Goal: Task Accomplishment & Management: Manage account settings

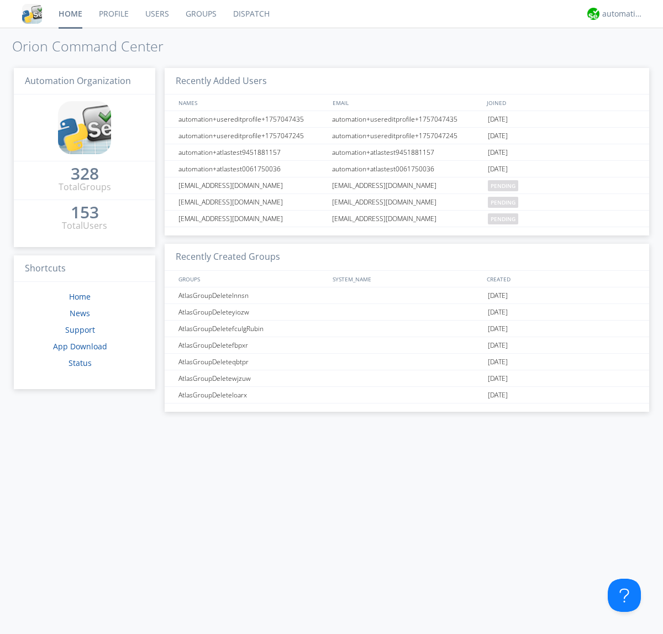
click at [156, 14] on link "Users" at bounding box center [157, 14] width 40 height 28
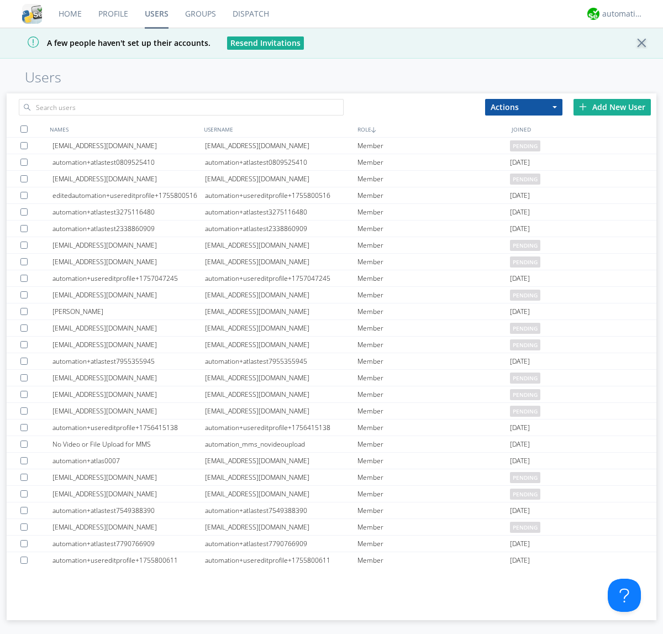
click at [612, 107] on div "Add New User" at bounding box center [611, 107] width 77 height 17
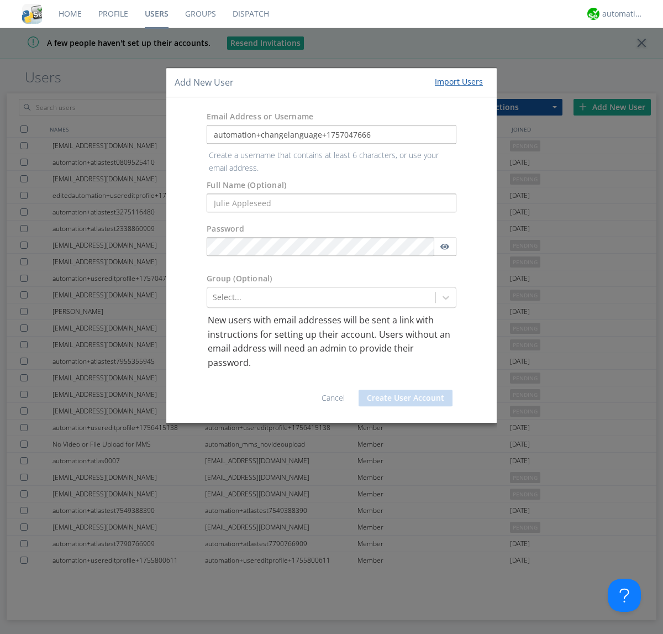
type input "automation+changelanguage+1757047666"
click at [406, 389] on button "Create User Account" at bounding box center [406, 397] width 94 height 17
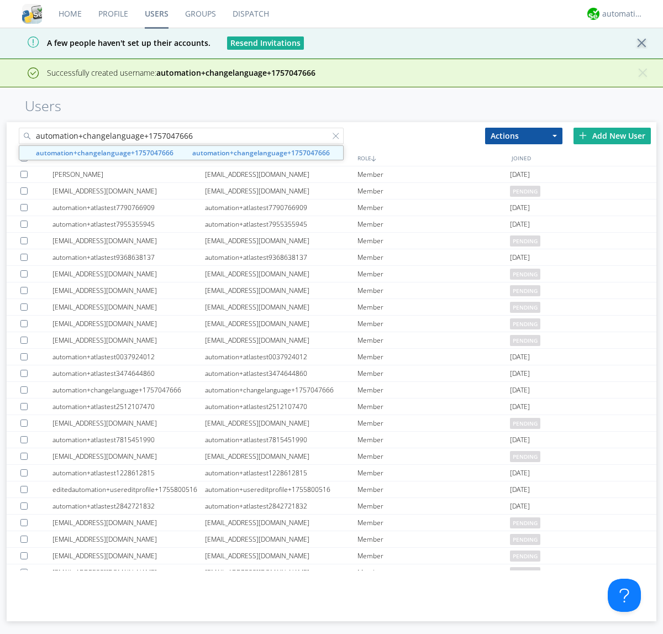
type input "automation+changelanguage+1757047666"
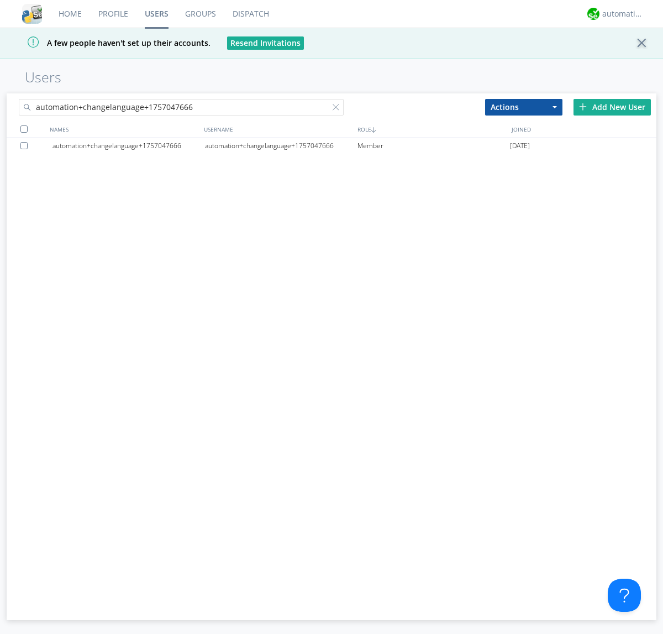
click at [281, 145] on div "automation+changelanguage+1757047666" at bounding box center [281, 146] width 152 height 17
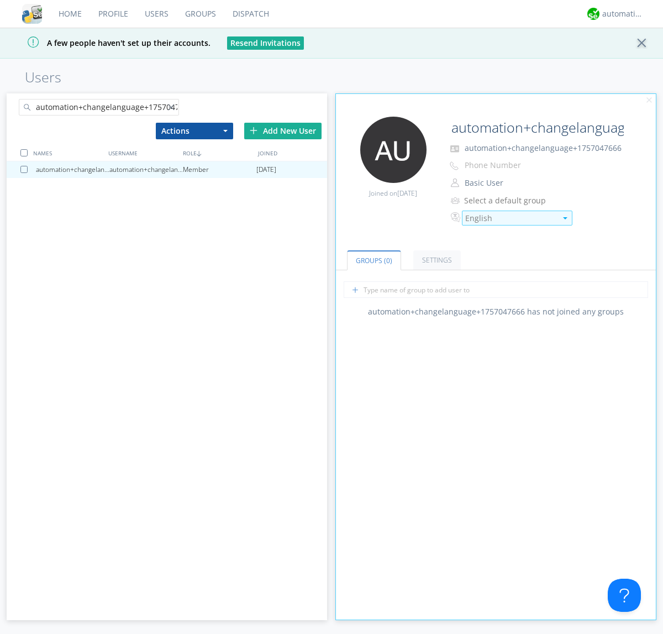
click at [510, 218] on div "English" at bounding box center [510, 218] width 91 height 11
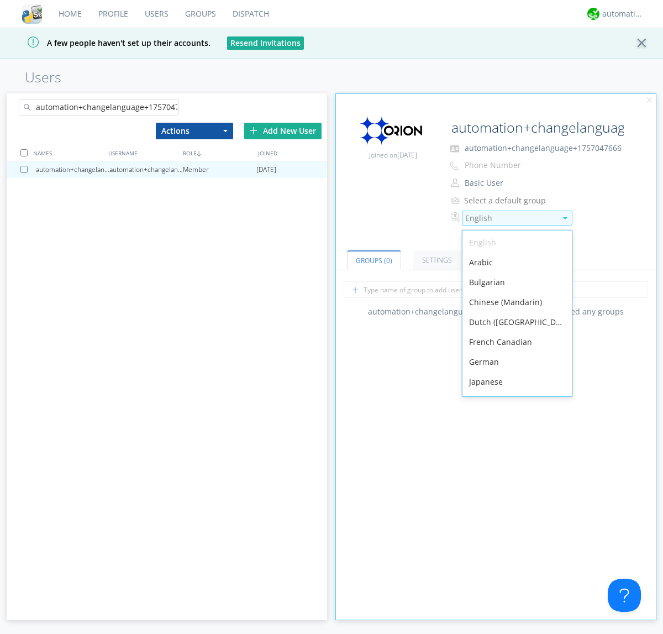
scroll to position [157, 0]
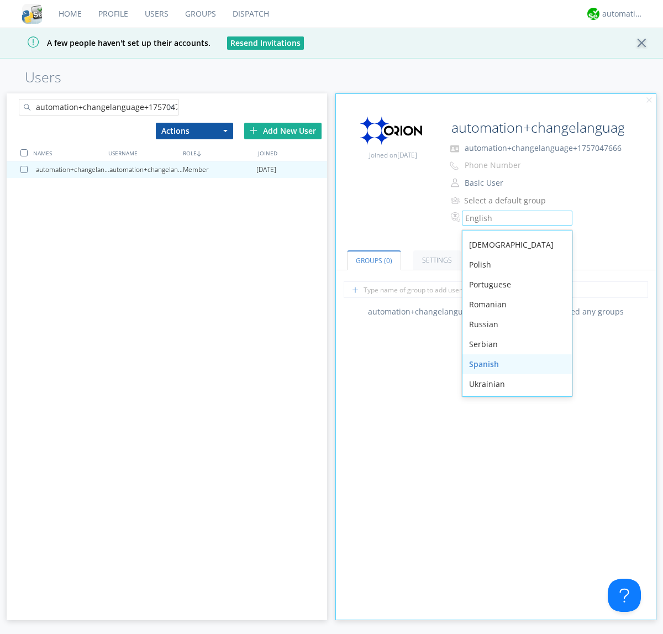
click at [514, 364] on div "Spanish" at bounding box center [516, 364] width 109 height 20
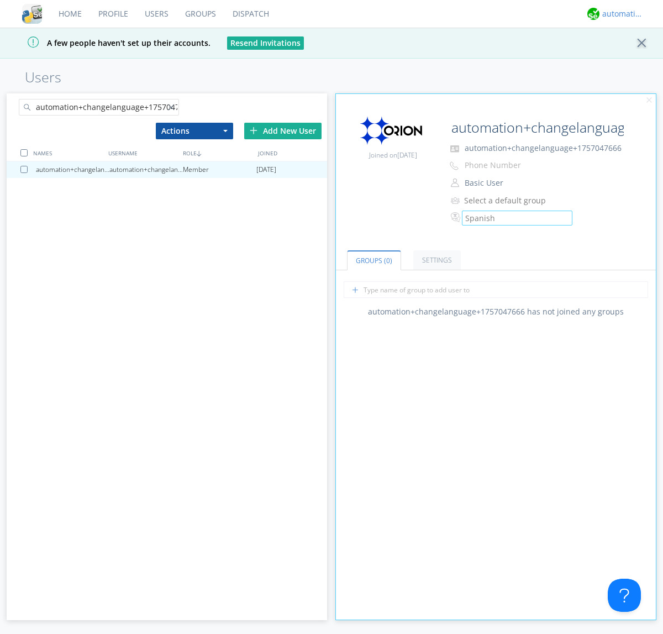
click at [620, 14] on div "automation+atlas" at bounding box center [622, 13] width 41 height 11
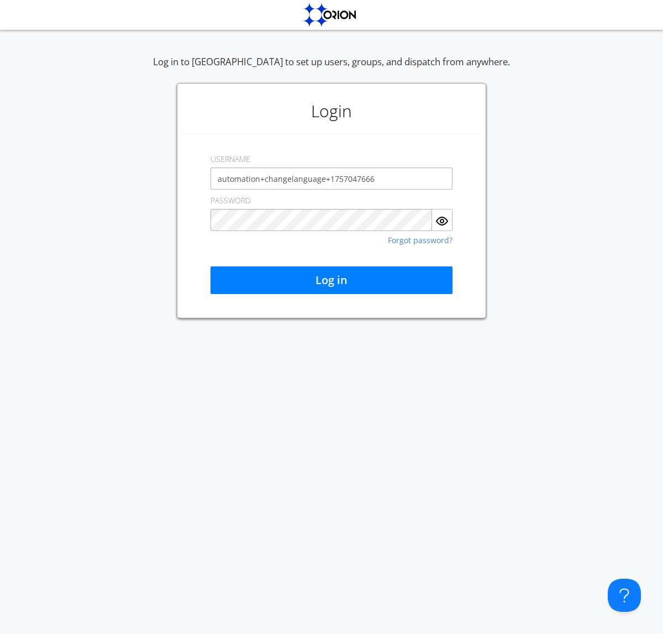
type input "automation+changelanguage+1757047666"
click at [331, 280] on button "Log in" at bounding box center [331, 280] width 242 height 28
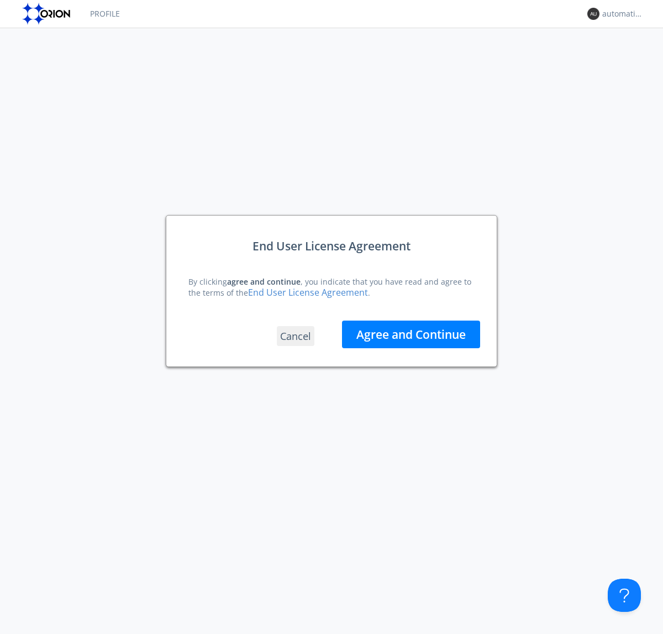
click at [411, 334] on button "Agree and Continue" at bounding box center [411, 334] width 138 height 28
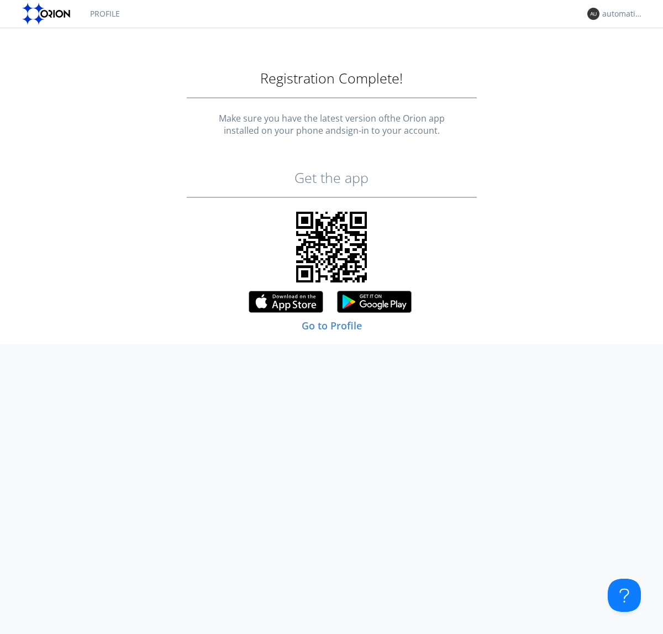
click at [104, 14] on link "Profile" at bounding box center [105, 14] width 46 height 28
click at [620, 14] on div "automation+changelanguage+1757047666" at bounding box center [622, 13] width 41 height 11
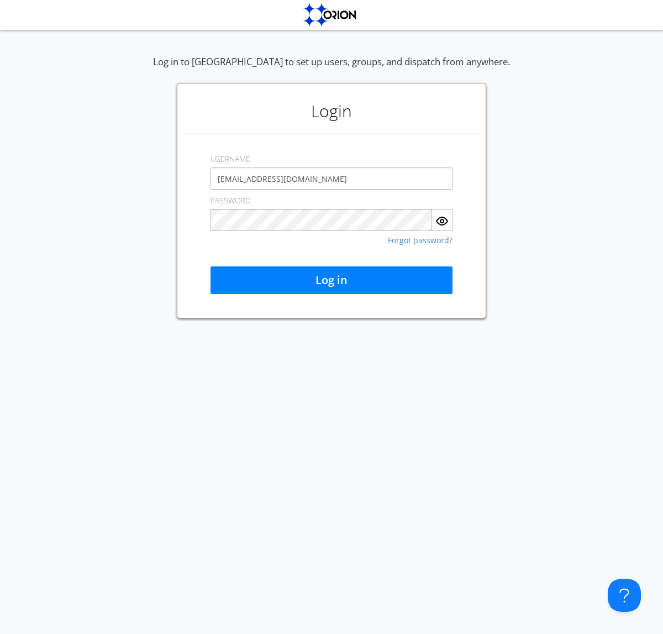
type input "[EMAIL_ADDRESS][DOMAIN_NAME]"
click at [331, 280] on button "Log in" at bounding box center [331, 280] width 242 height 28
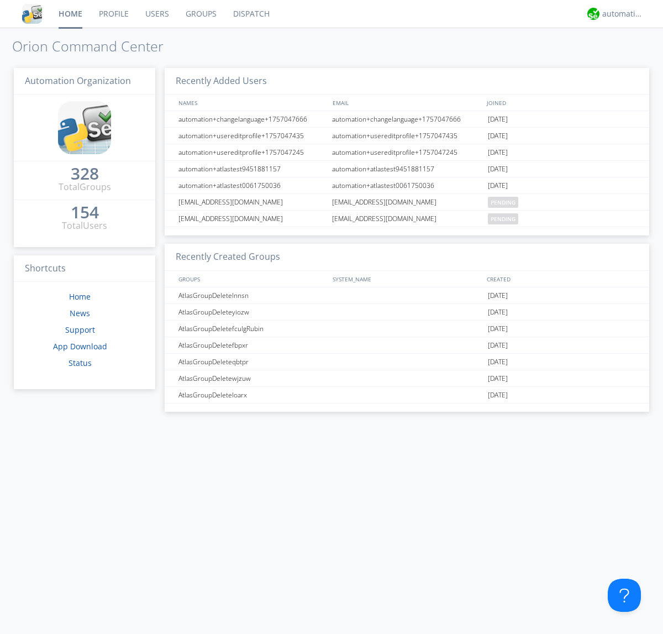
click at [156, 14] on link "Users" at bounding box center [157, 14] width 40 height 28
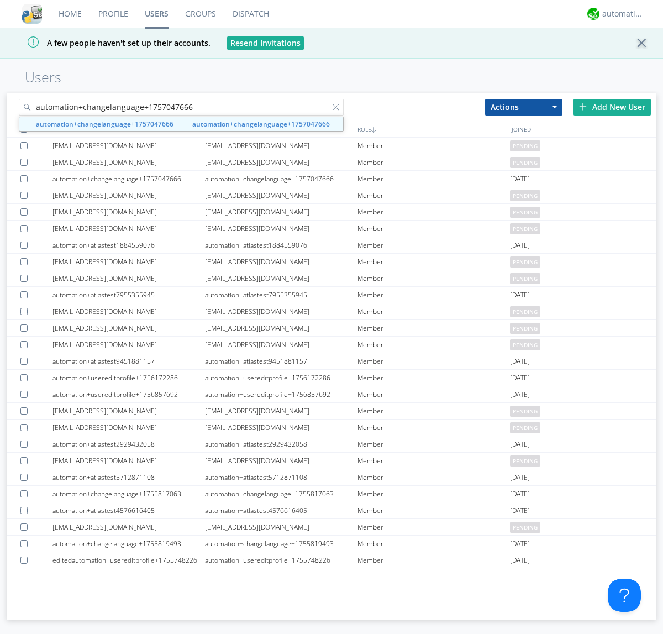
type input "automation+changelanguage+1757047666"
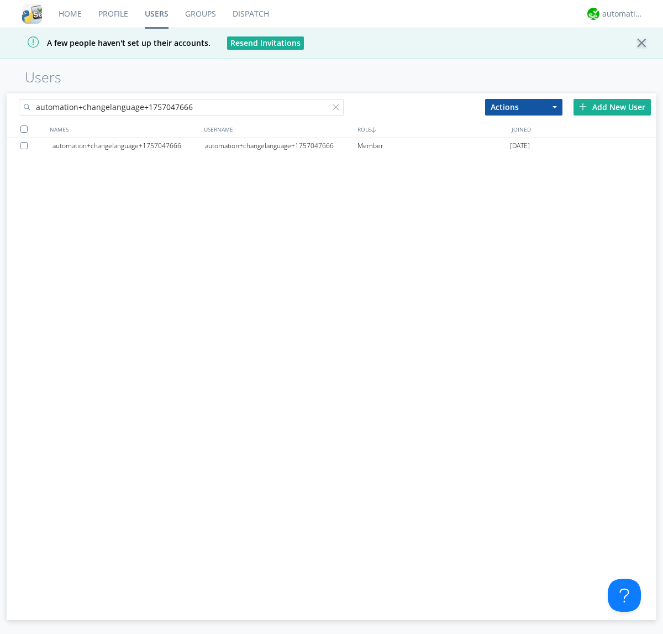
click at [26, 145] on div at bounding box center [25, 145] width 11 height 7
click at [524, 107] on button "Actions" at bounding box center [523, 107] width 77 height 17
click at [0, 0] on link "Delete User" at bounding box center [0, 0] width 0 height 0
